Goal: Information Seeking & Learning: Learn about a topic

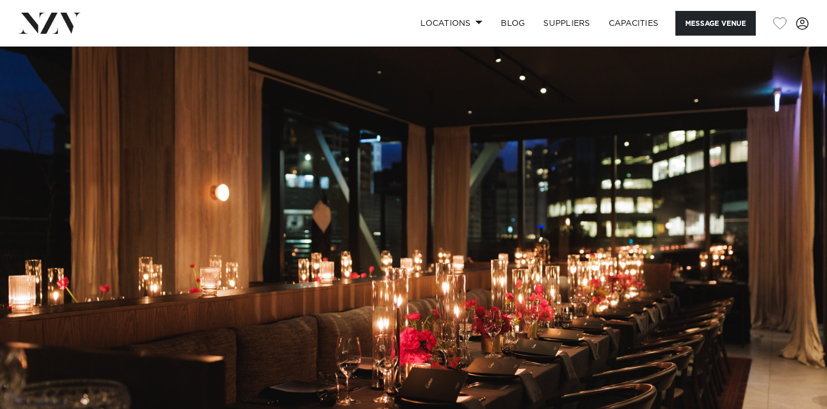
scroll to position [162, 0]
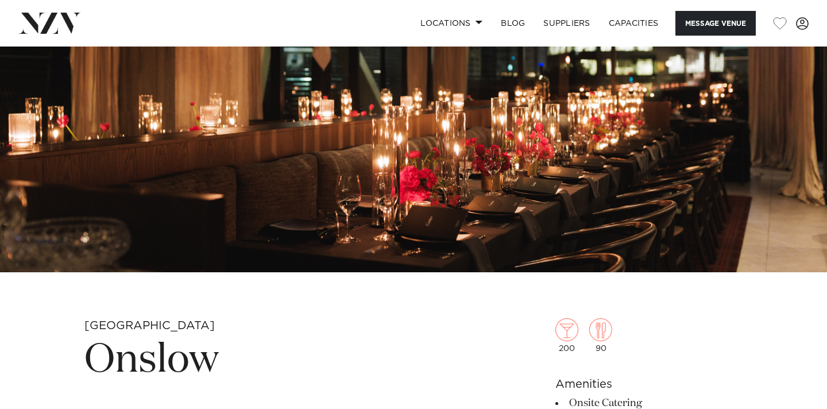
click at [555, 207] on img at bounding box center [413, 79] width 827 height 388
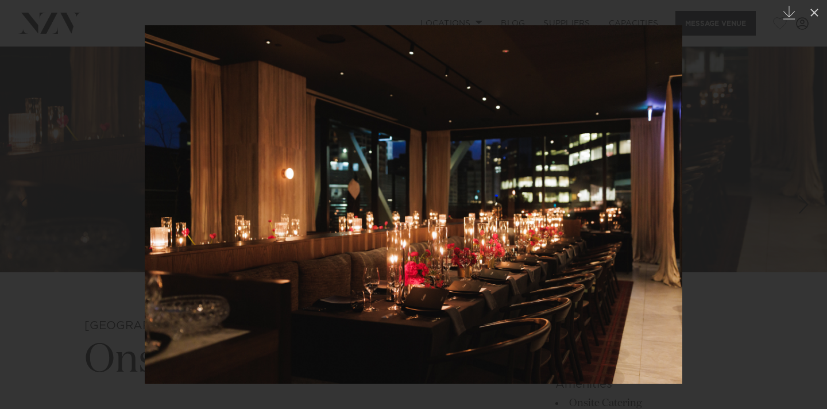
click at [727, 208] on div at bounding box center [413, 204] width 827 height 409
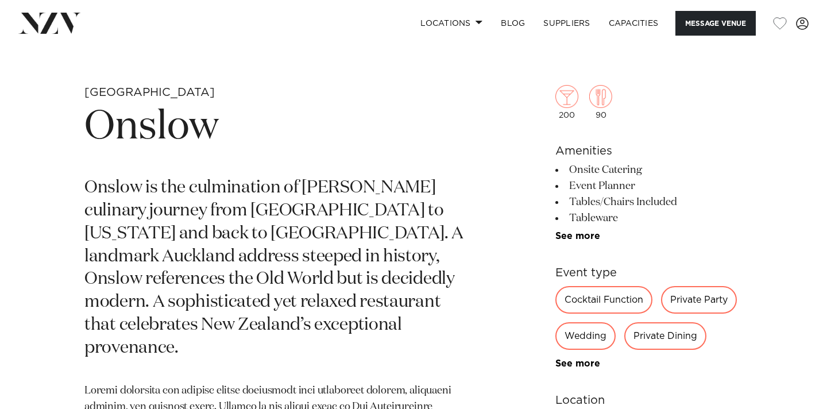
scroll to position [404, 0]
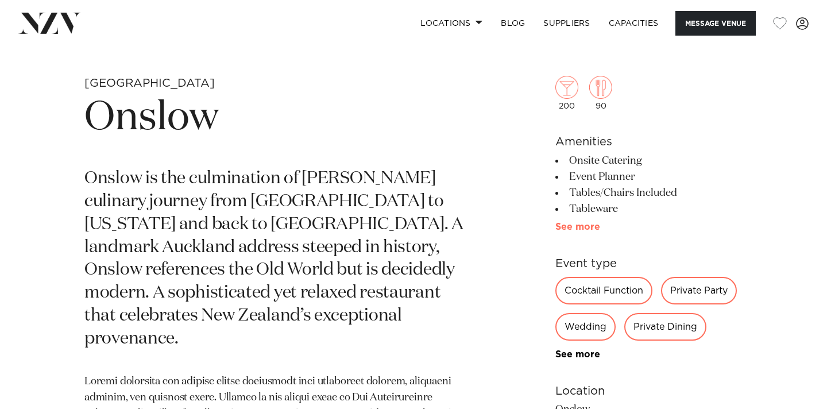
click at [583, 227] on link "See more" at bounding box center [600, 226] width 90 height 9
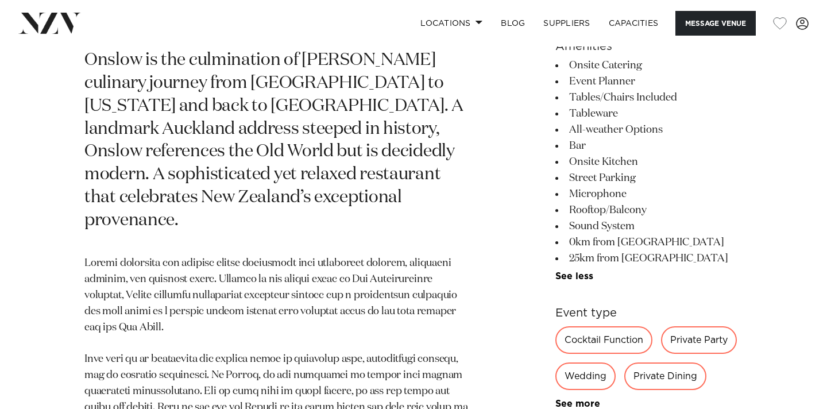
scroll to position [523, 0]
drag, startPoint x: 599, startPoint y: 280, endPoint x: 560, endPoint y: 157, distance: 128.8
click at [561, 157] on ul "Onsite Catering Event Planner Tables/Chairs Included Tableware All-weather Opti…" at bounding box center [648, 169] width 187 height 224
click at [601, 156] on li "Onsite Kitchen" at bounding box center [648, 161] width 187 height 16
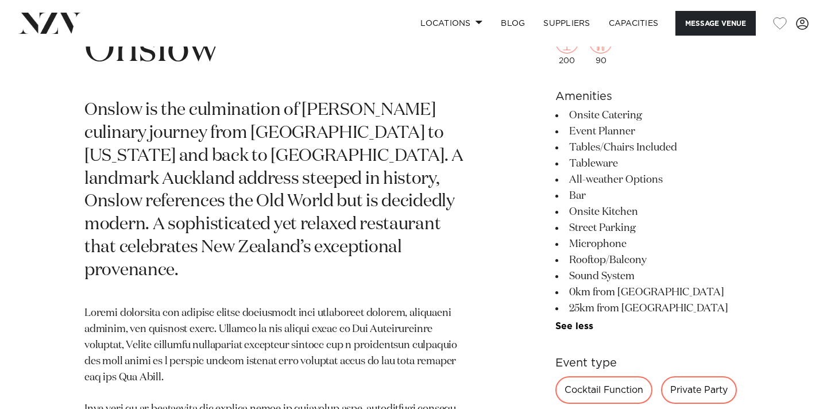
scroll to position [433, 0]
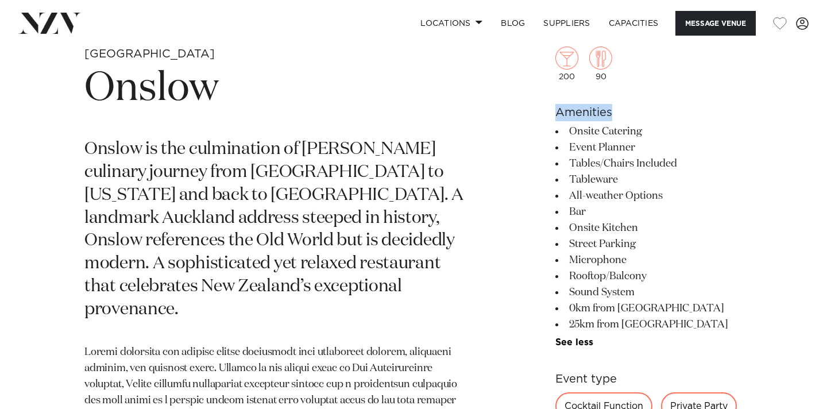
drag, startPoint x: 549, startPoint y: 110, endPoint x: 641, endPoint y: 110, distance: 92.4
click at [641, 110] on h6 "Amenities" at bounding box center [648, 112] width 187 height 17
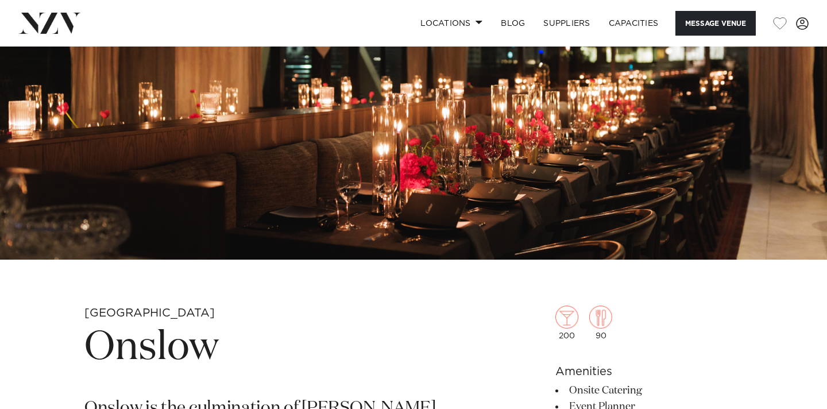
scroll to position [0, 0]
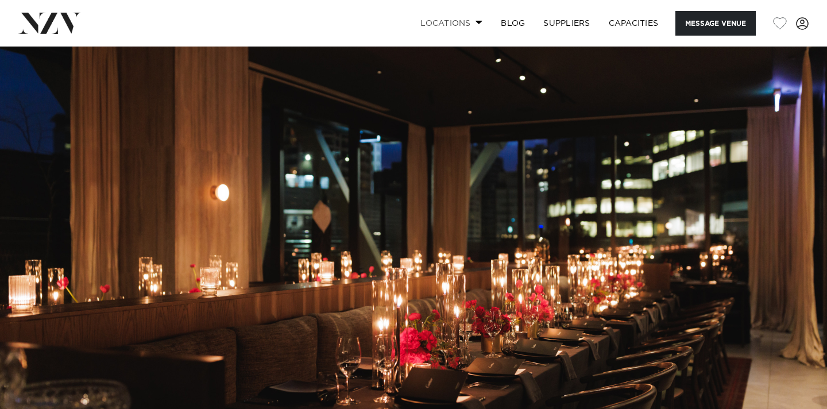
click at [456, 24] on link "Locations" at bounding box center [451, 23] width 80 height 25
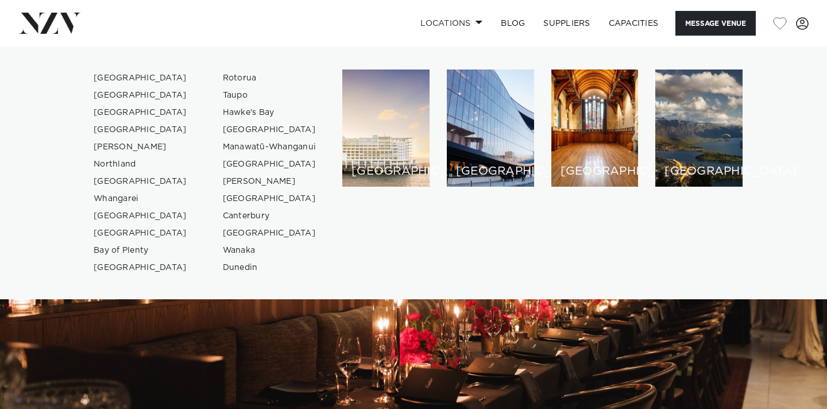
click at [312, 386] on img at bounding box center [413, 241] width 827 height 388
